Goal: Navigation & Orientation: Find specific page/section

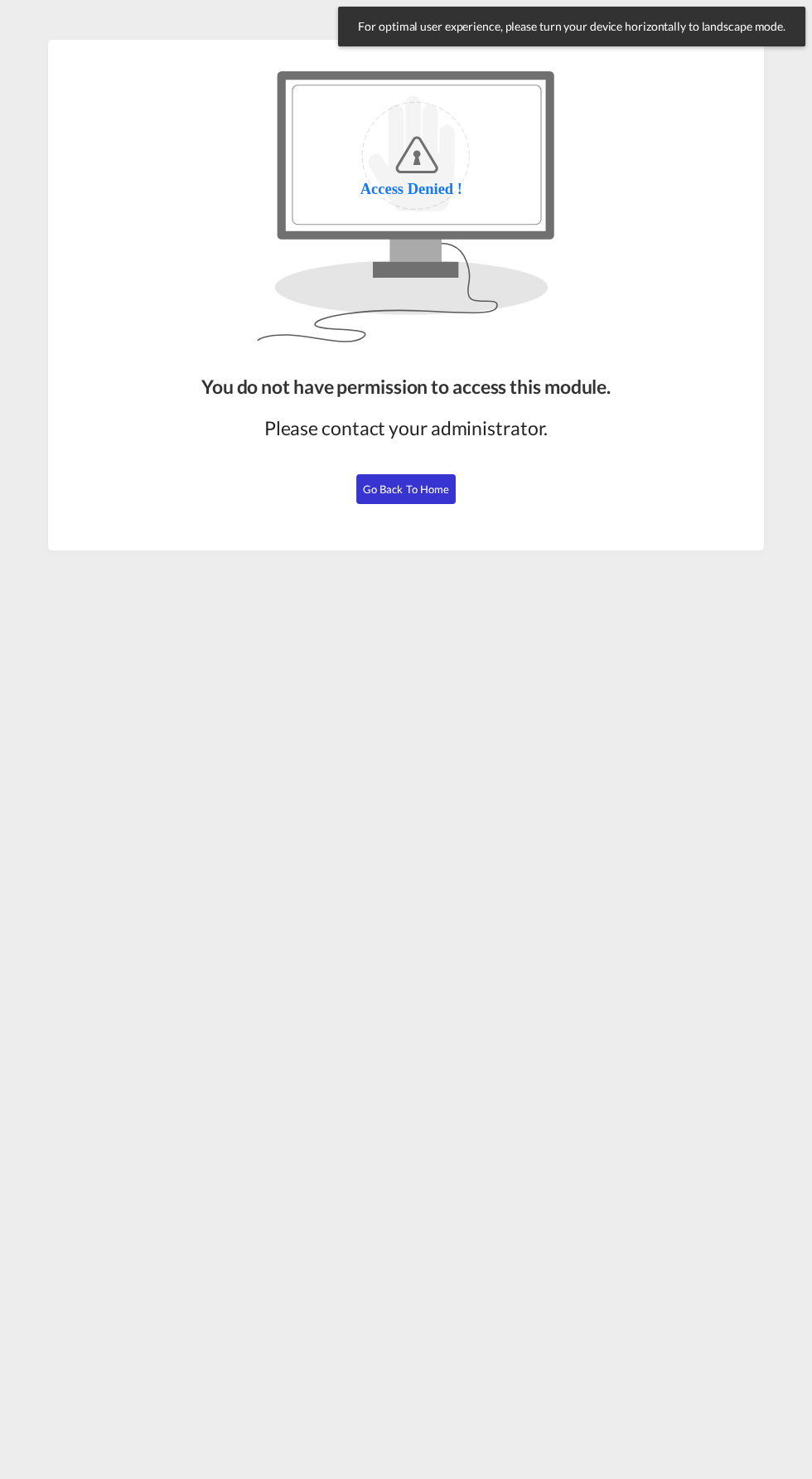
click at [426, 489] on span "Go Back to Home" at bounding box center [406, 489] width 87 height 14
